Goal: Task Accomplishment & Management: Manage account settings

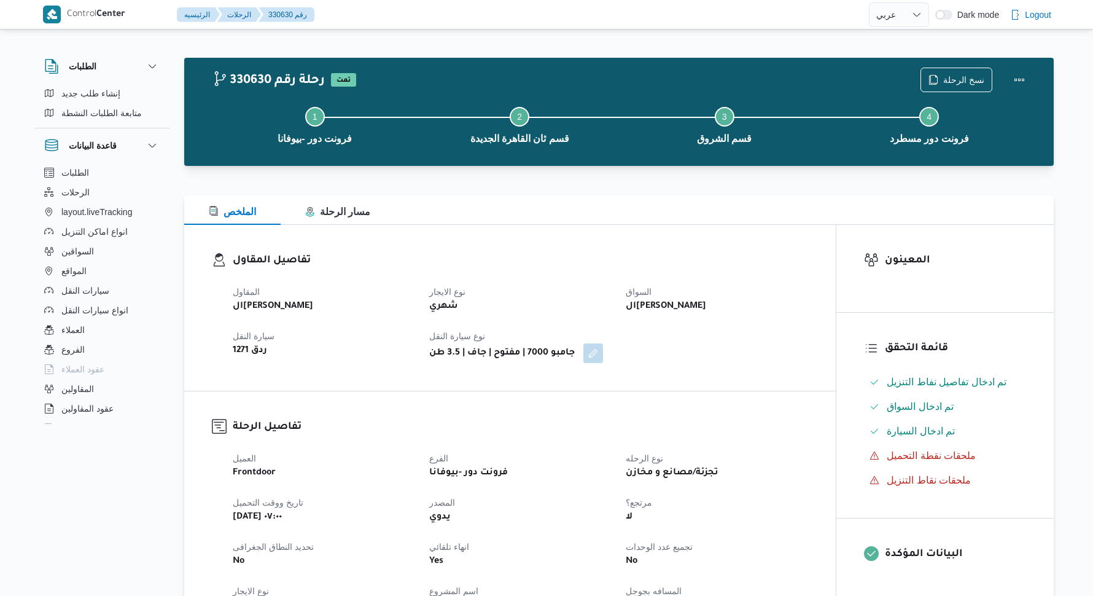
select select "ar"
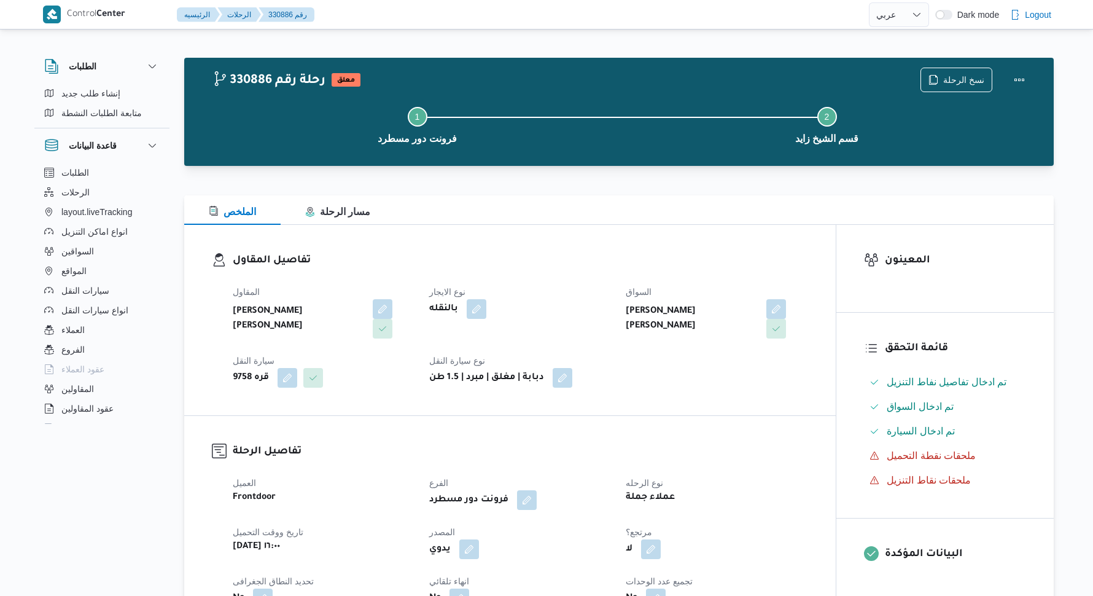
select select "ar"
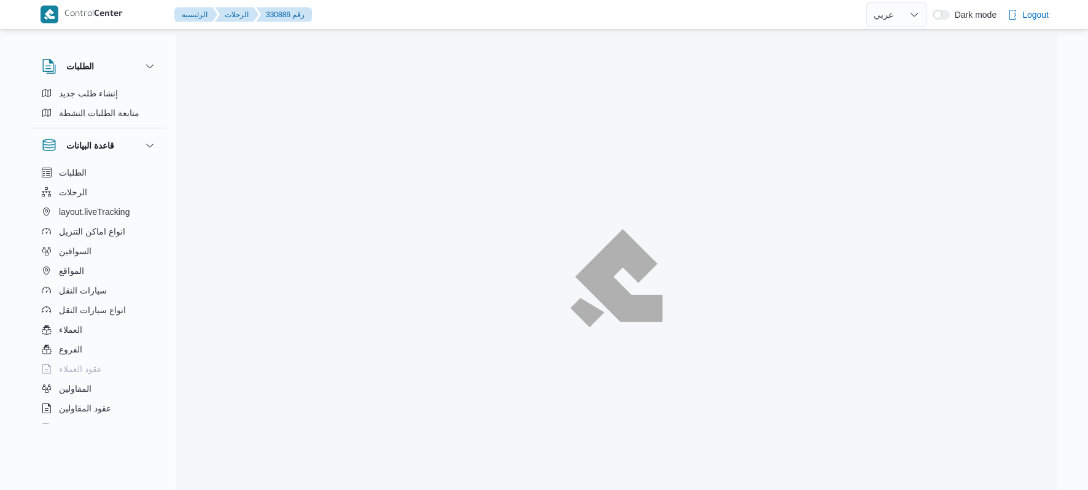
select select "ar"
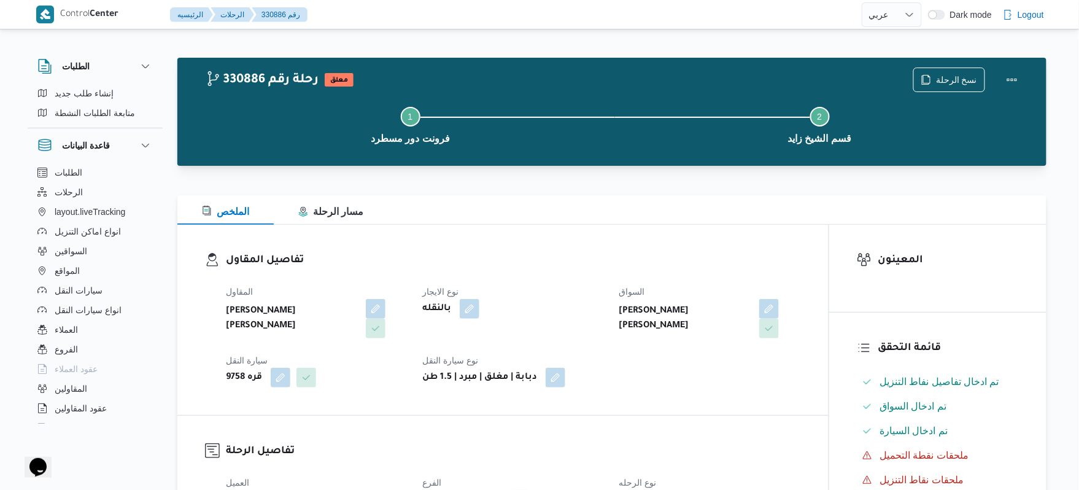
click at [737, 236] on div "تفاصيل المقاول المقاول محمد محمود احمد مسعود نوع الايجار بالنقله السواق محمد عل…" at bounding box center [502, 320] width 651 height 190
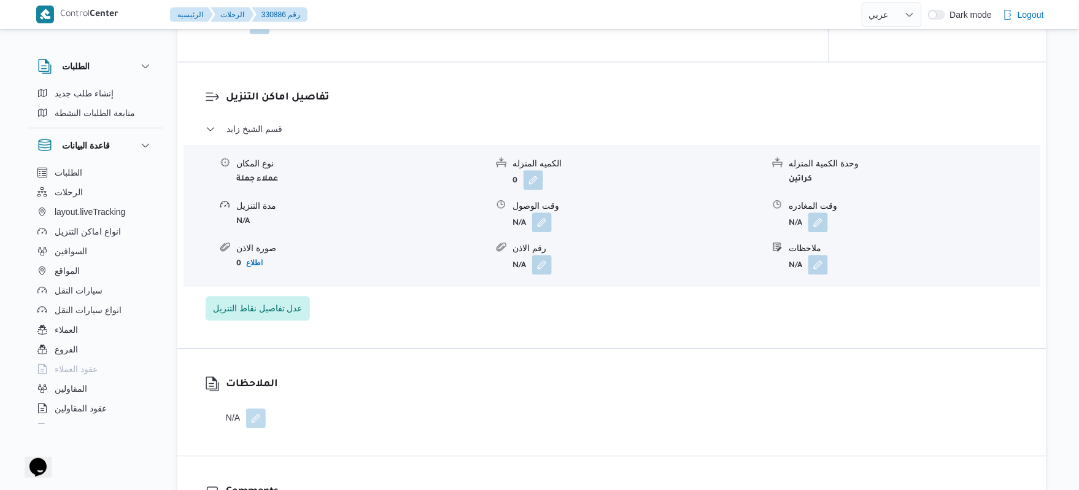
scroll to position [949, 0]
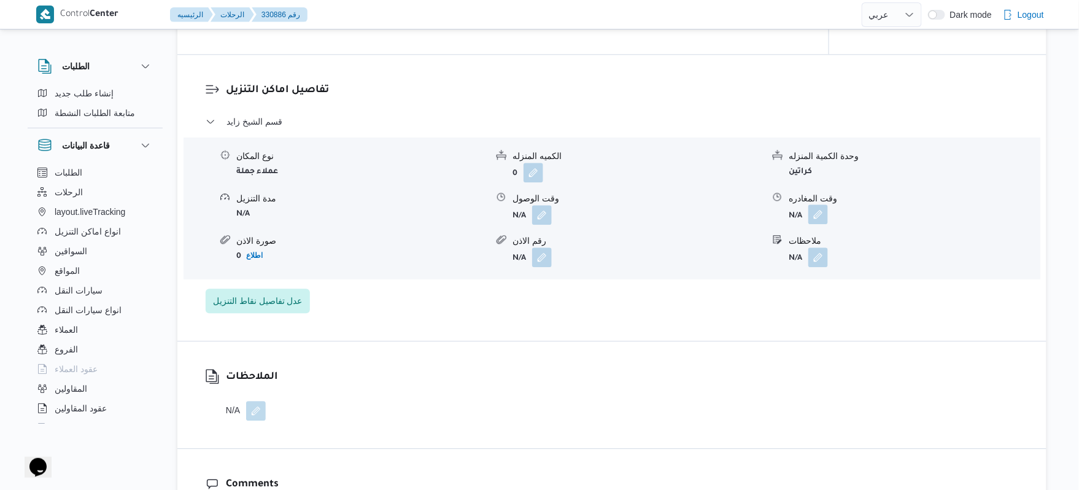
click at [818, 214] on button "button" at bounding box center [819, 214] width 20 height 20
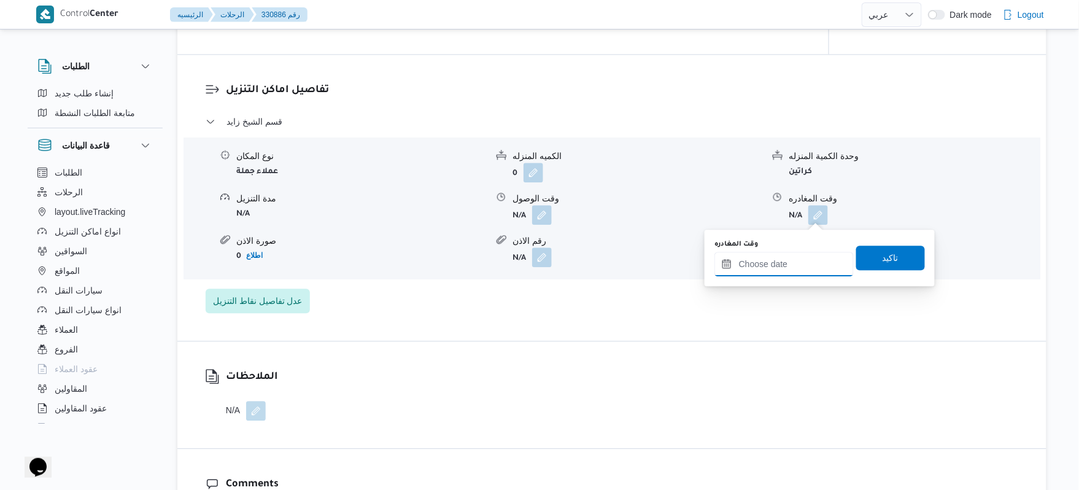
click at [769, 268] on input "وقت المغادره" at bounding box center [784, 264] width 139 height 25
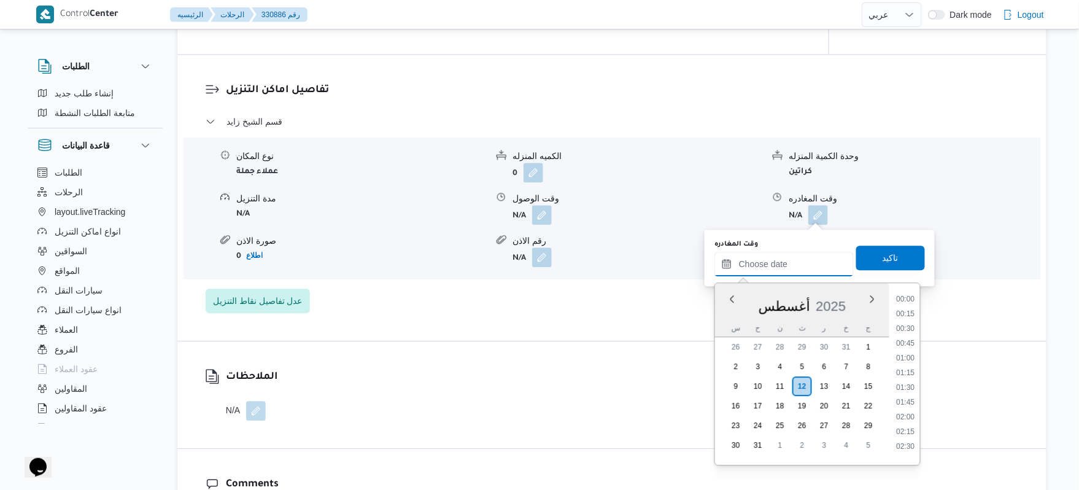
scroll to position [1228, 0]
click at [904, 365] on li "22:00" at bounding box center [906, 367] width 28 height 12
type input "١٢/٠٨/٢٠٢٥ ٢٢:٠٠"
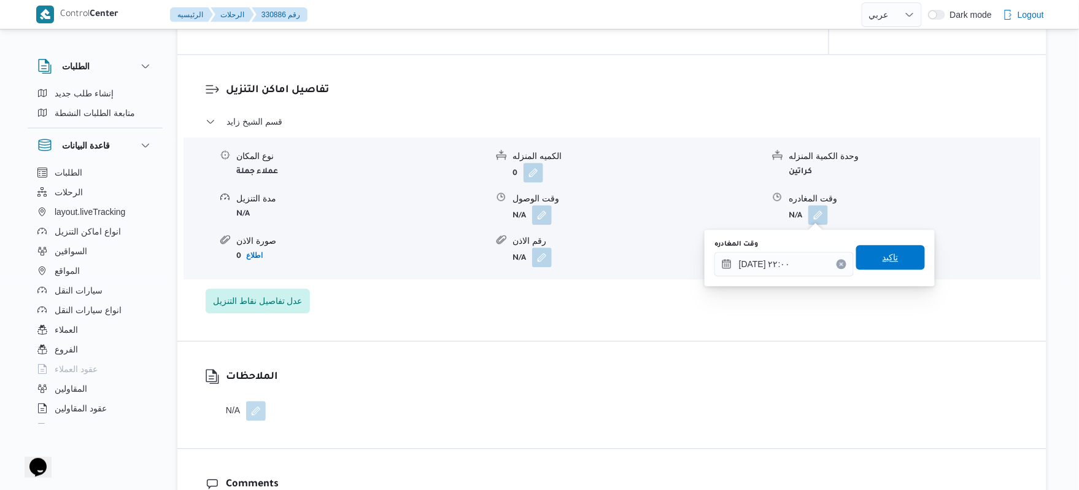
click at [900, 254] on span "تاكيد" at bounding box center [890, 257] width 69 height 25
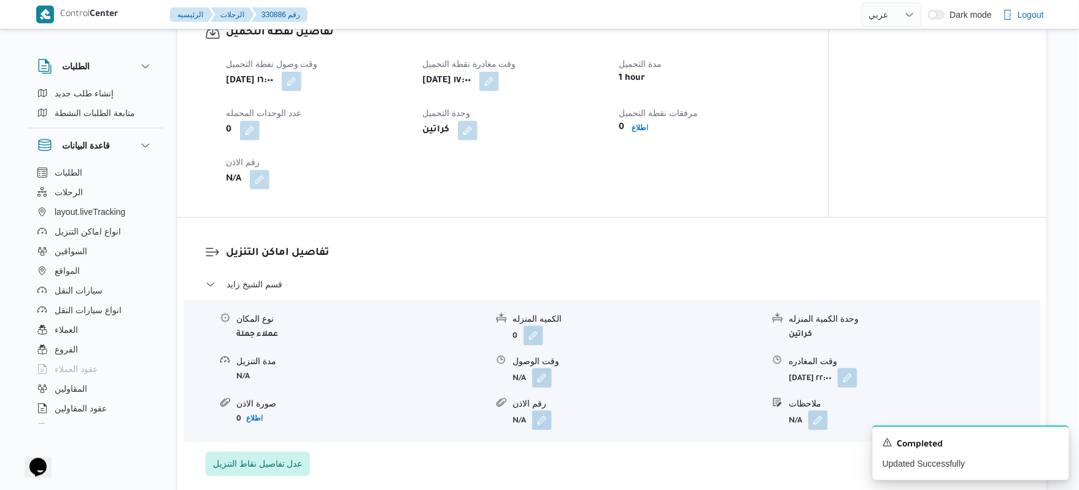
scroll to position [818, 0]
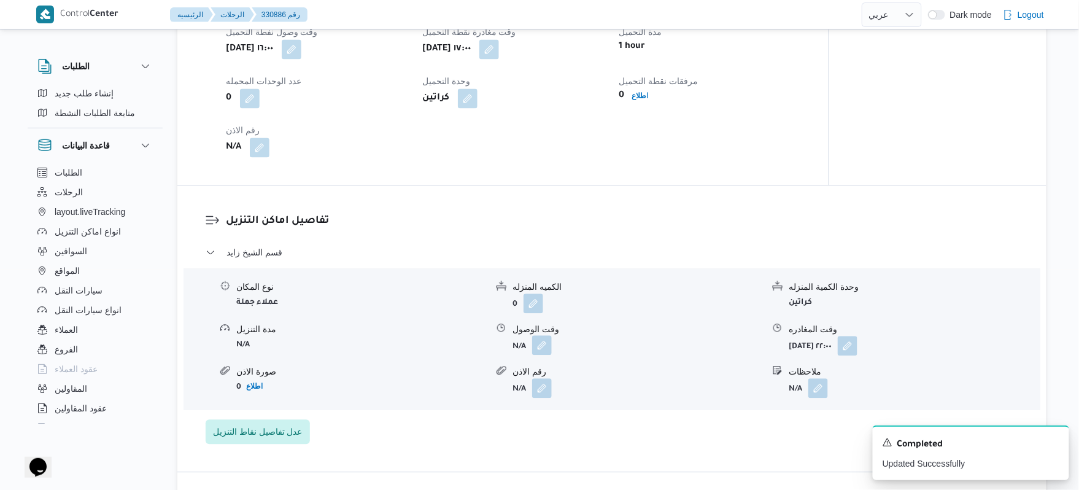
click at [544, 347] on button "button" at bounding box center [542, 345] width 20 height 20
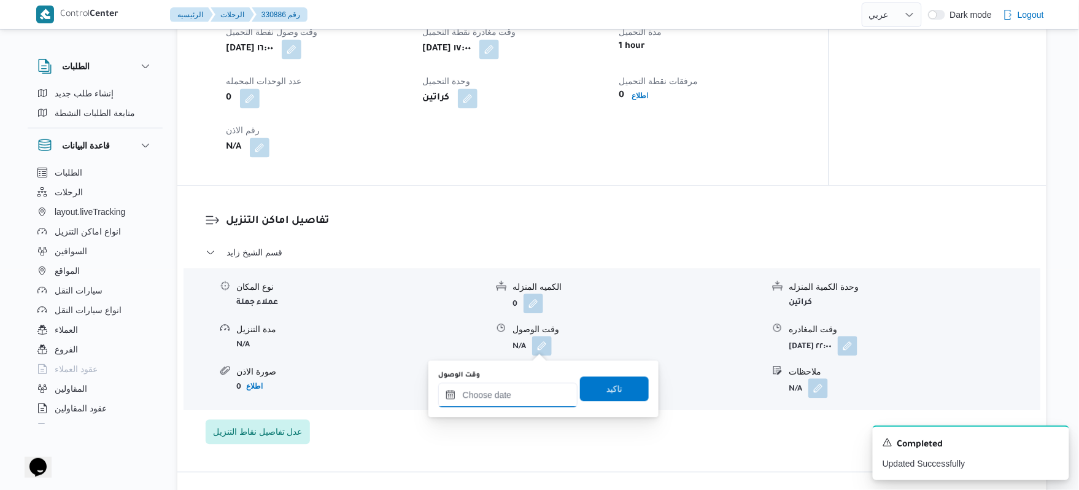
click at [499, 398] on input "وقت الوصول" at bounding box center [507, 394] width 139 height 25
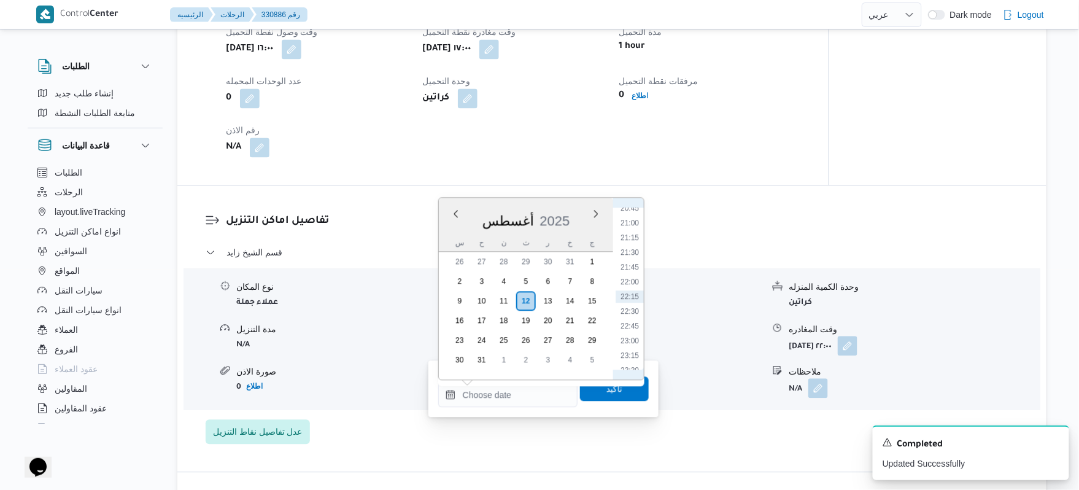
scroll to position [1091, 0]
click at [915, 14] on select "English عربي" at bounding box center [892, 14] width 60 height 25
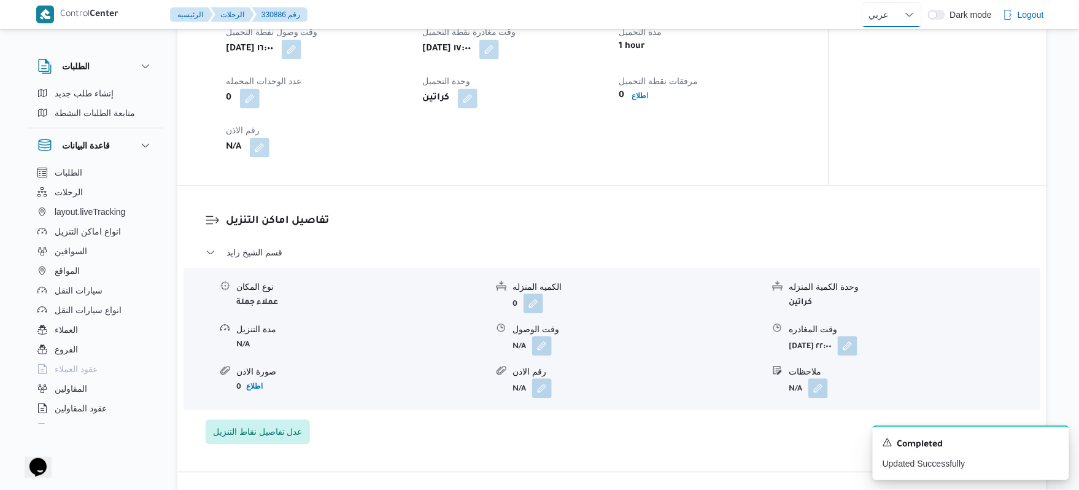
select select "en"
click at [862, 2] on select "English عربي" at bounding box center [892, 14] width 60 height 25
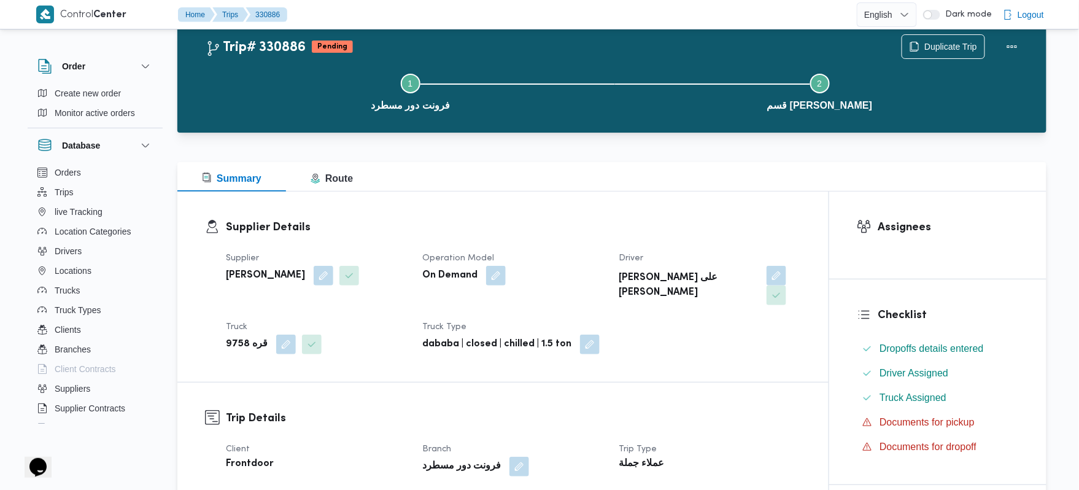
click at [721, 171] on div "Summary Route" at bounding box center [611, 176] width 869 height 29
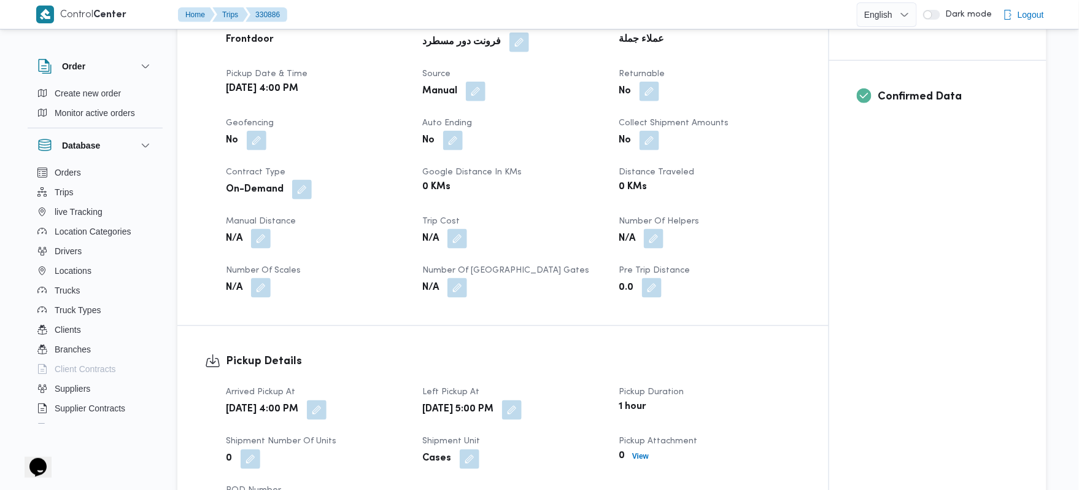
scroll to position [459, 0]
click at [808, 192] on div "Client Frontdoor Branch فرونت دور مسطرد Trip Type عملاء جملة Pickup date & time…" at bounding box center [514, 156] width 590 height 295
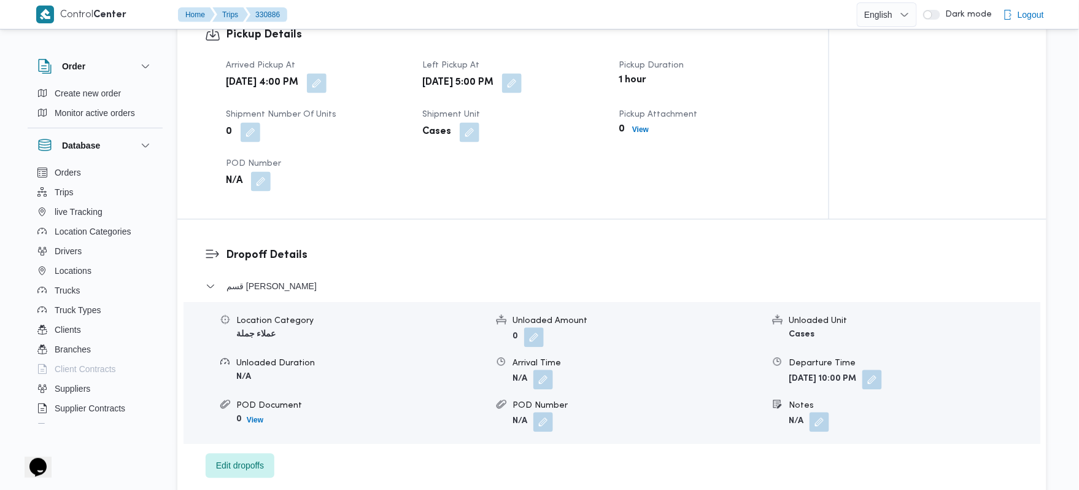
scroll to position [786, 0]
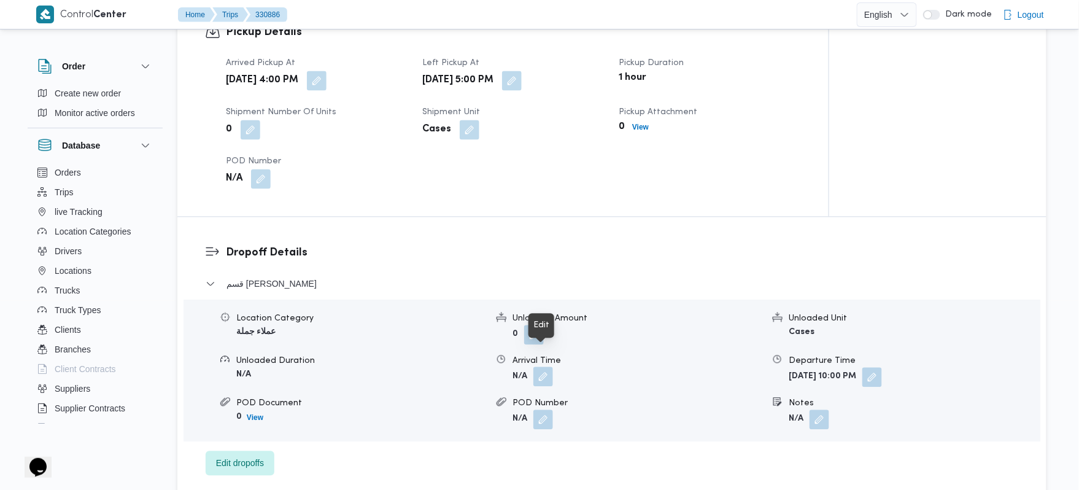
click at [538, 367] on button "button" at bounding box center [543, 377] width 20 height 20
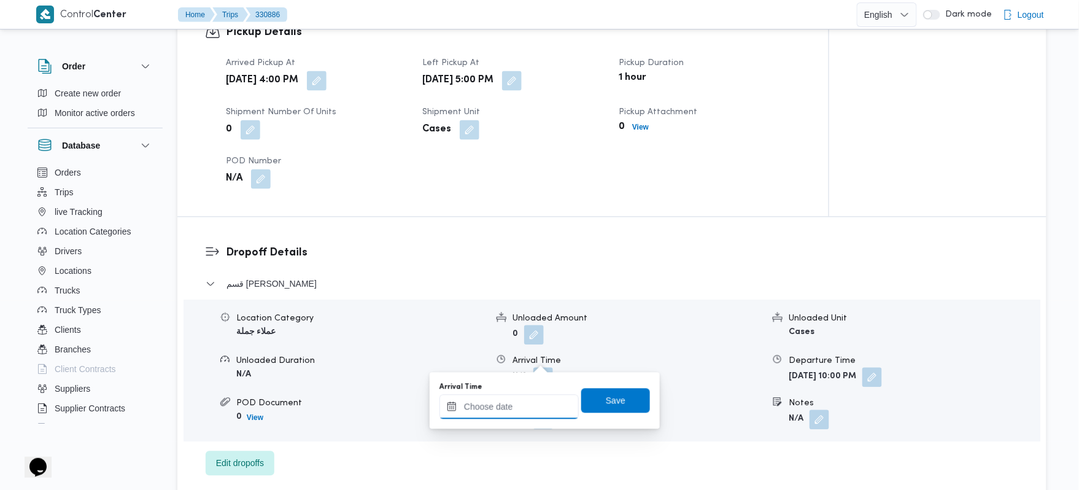
click at [502, 403] on input "Arrival Time" at bounding box center [509, 407] width 139 height 25
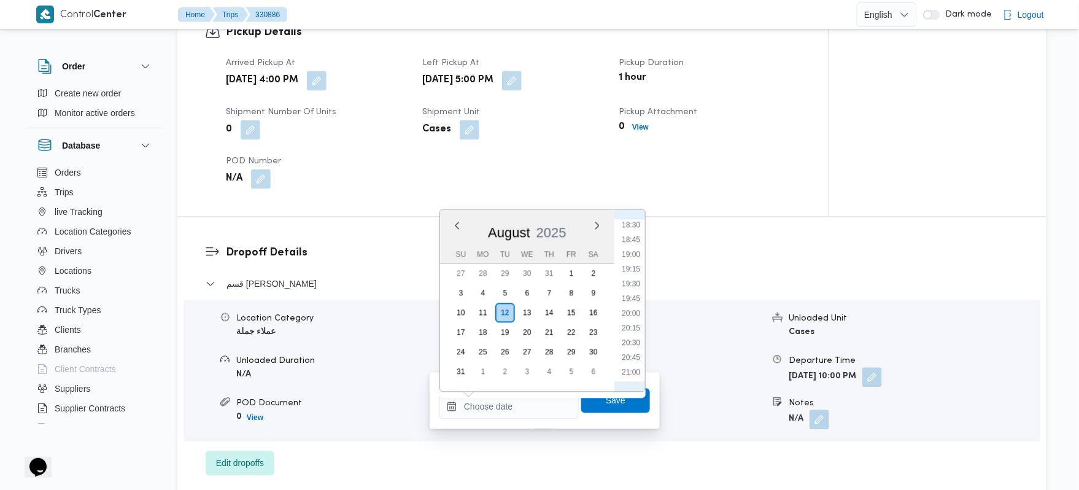
scroll to position [953, 0]
click at [629, 335] on li "18:00" at bounding box center [631, 333] width 28 height 12
type input "12/08/2025 18:00"
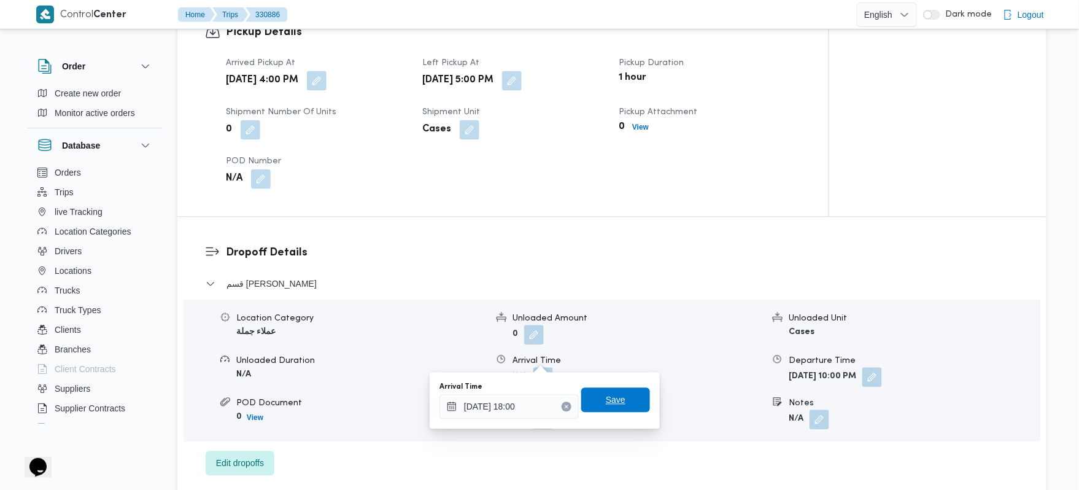
click at [612, 406] on span "Save" at bounding box center [616, 400] width 20 height 15
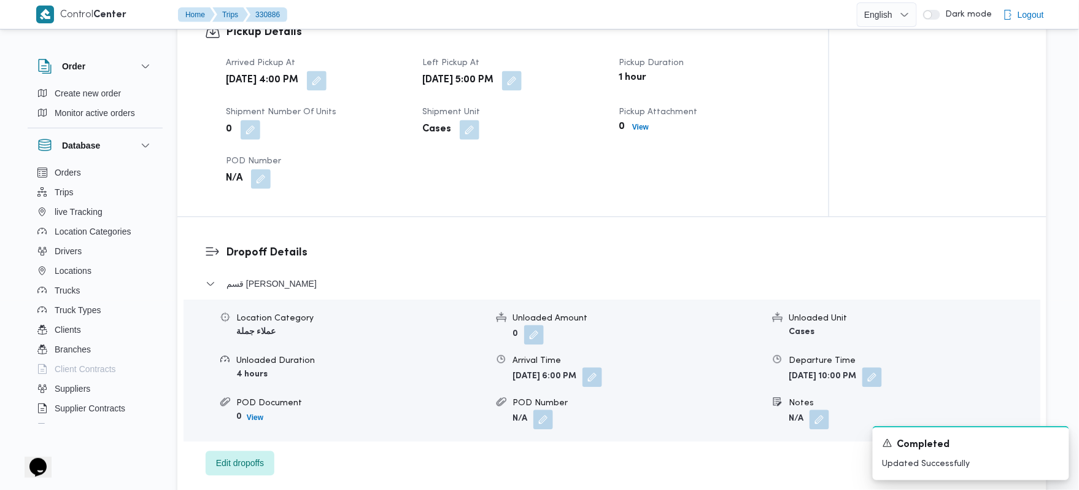
click at [705, 217] on div "Dropoff Details قسم الشيخ زايد Location Category عملاء جملة Unloaded Amount 0 U…" at bounding box center [611, 360] width 869 height 286
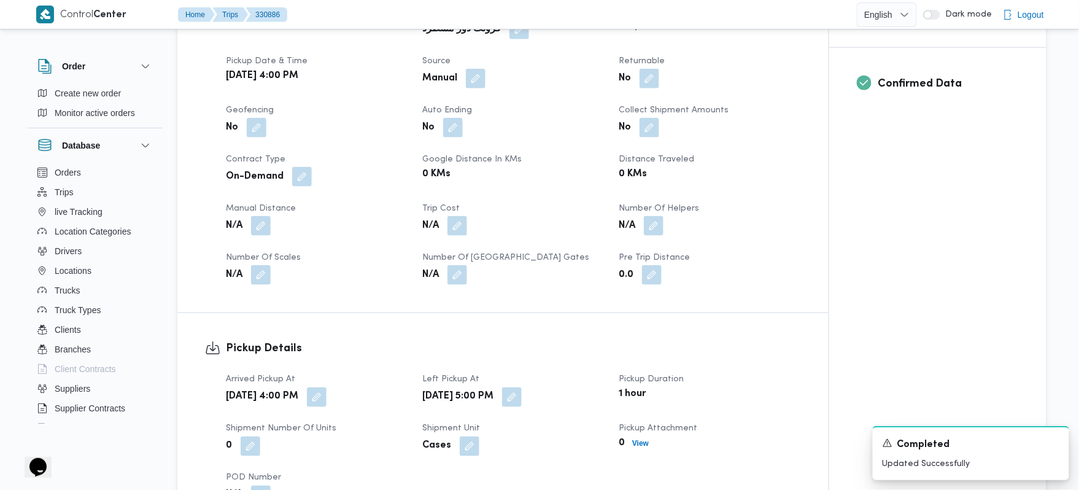
scroll to position [459, 0]
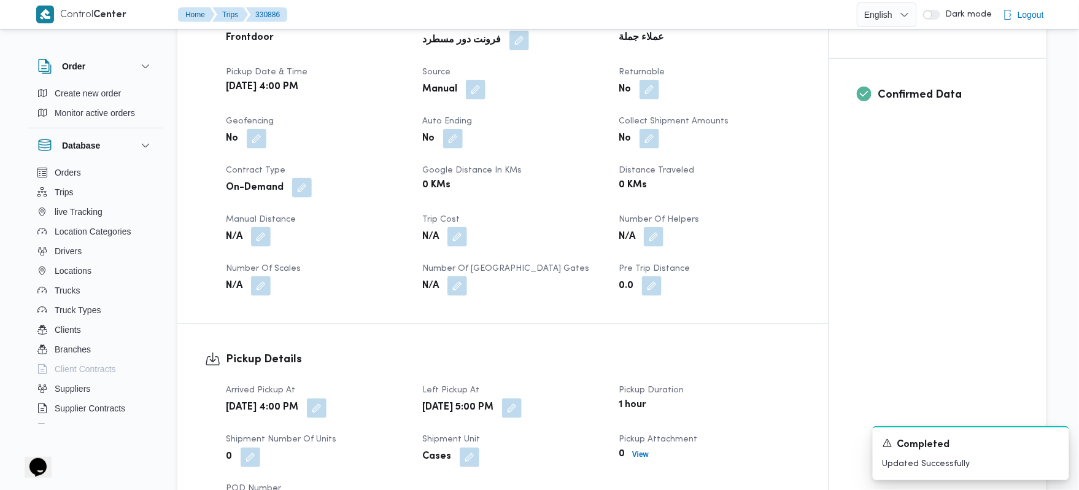
click at [705, 226] on div "N/A" at bounding box center [710, 237] width 184 height 22
click at [258, 227] on button "button" at bounding box center [261, 237] width 20 height 20
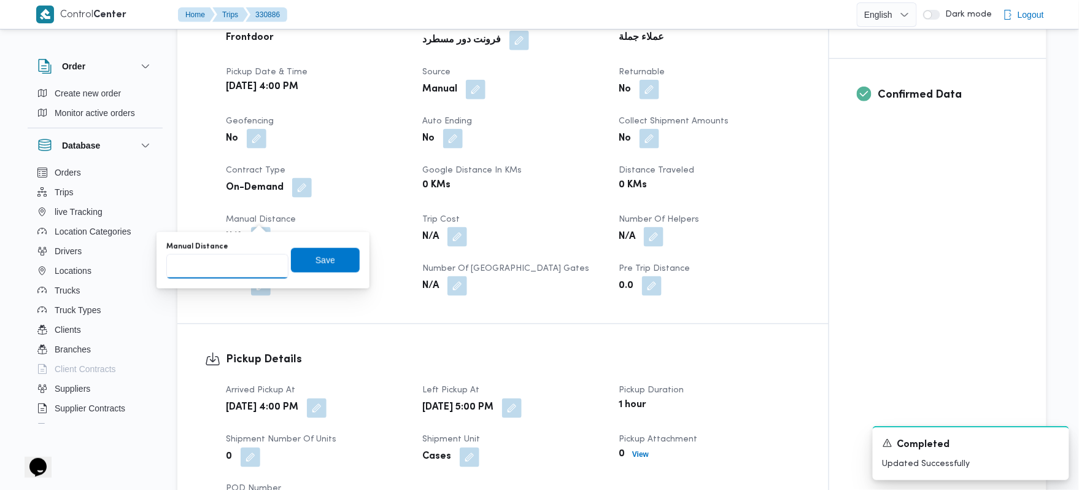
click at [253, 270] on input "Manual Distance" at bounding box center [227, 266] width 122 height 25
type input "6"
type input "60"
click at [316, 264] on span "Save" at bounding box center [326, 259] width 20 height 15
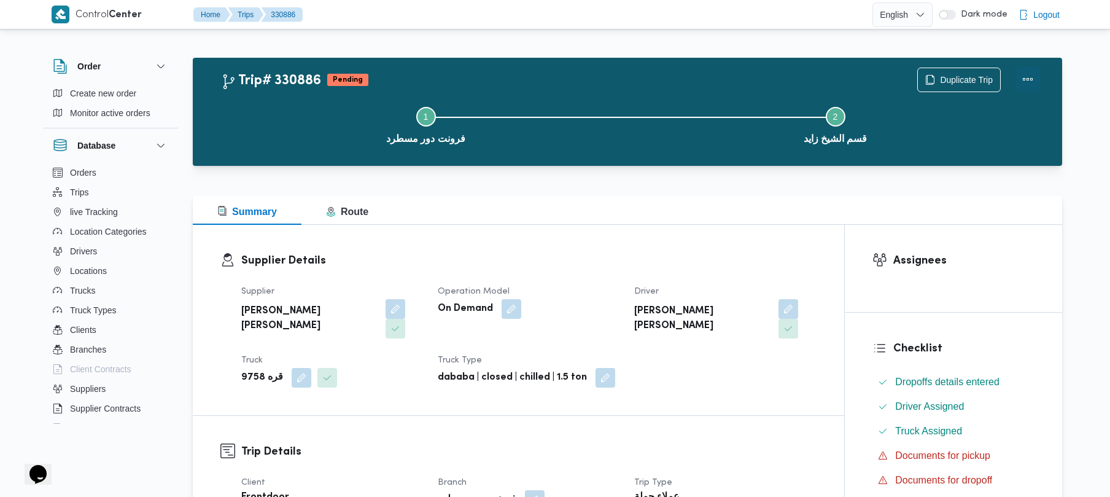
click at [1023, 77] on button "Actions" at bounding box center [1027, 79] width 25 height 25
click at [747, 281] on div "Supplier محمد محمود احمد مسعود Operation Model On Demand Driver محمد على عبدالل…" at bounding box center [529, 336] width 590 height 118
click at [1029, 72] on button "Actions" at bounding box center [1027, 79] width 25 height 25
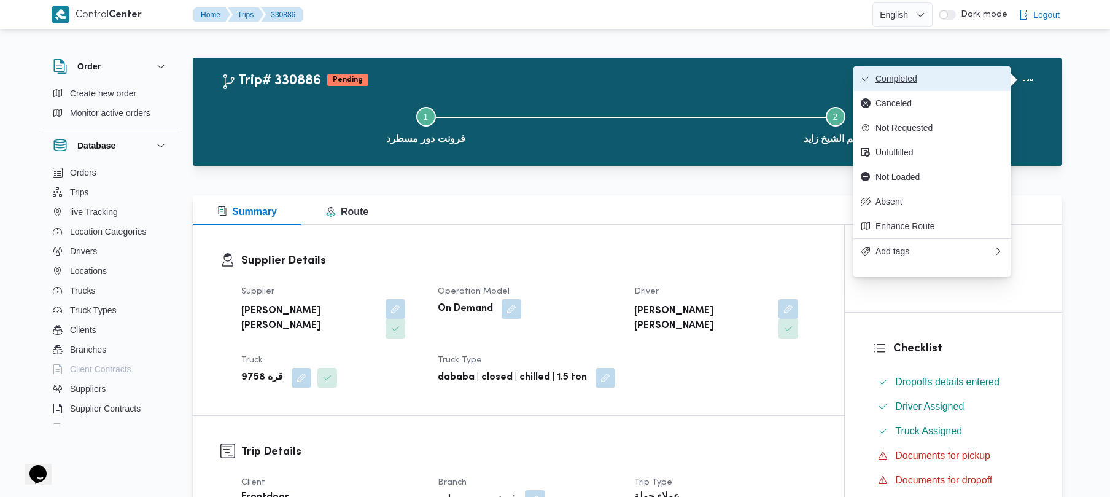
click at [941, 82] on span "Completed" at bounding box center [939, 79] width 128 height 10
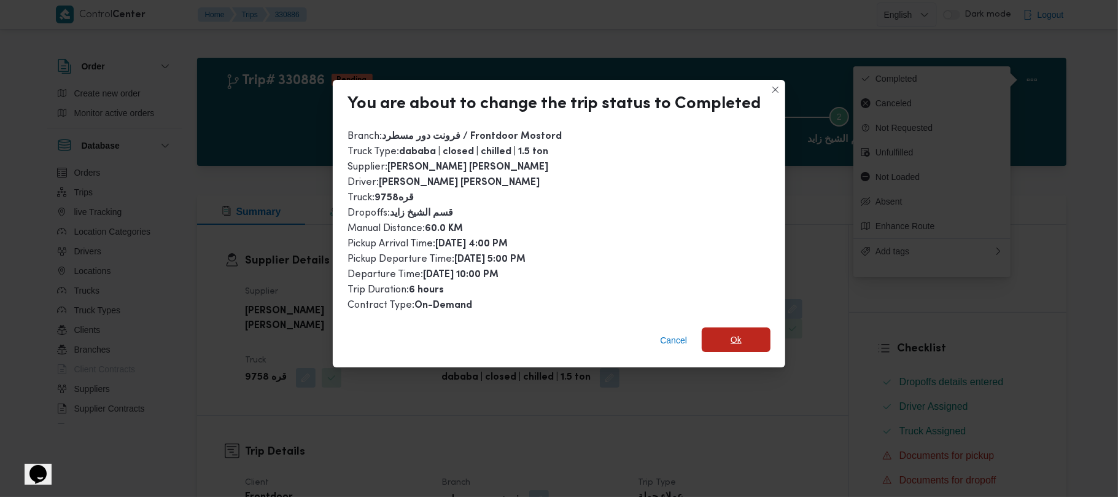
click at [725, 327] on span "Ok" at bounding box center [736, 339] width 69 height 25
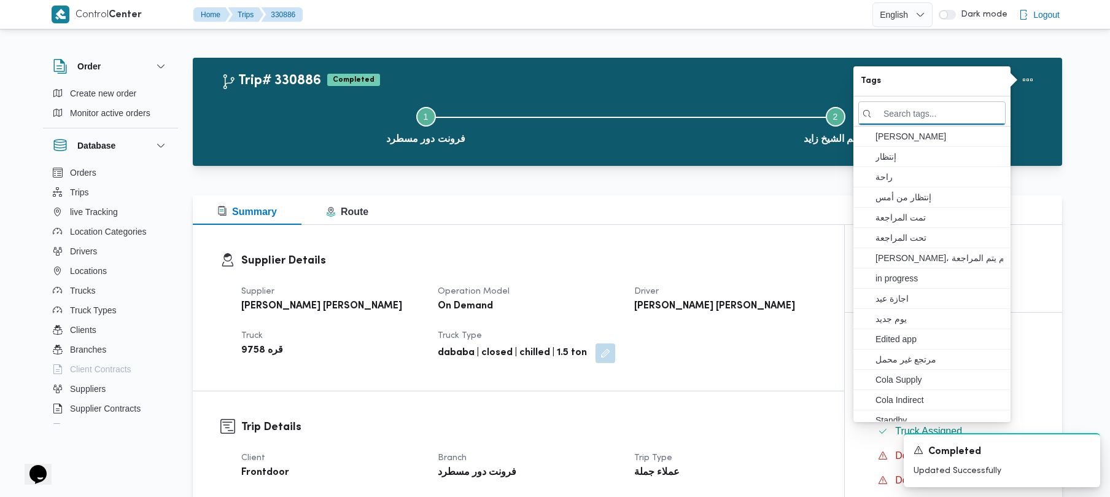
click at [828, 354] on div "Supplier Details Supplier محمد محمود احمد مسعود Operation Model On Demand Drive…" at bounding box center [518, 308] width 651 height 166
